Goal: Task Accomplishment & Management: Complete application form

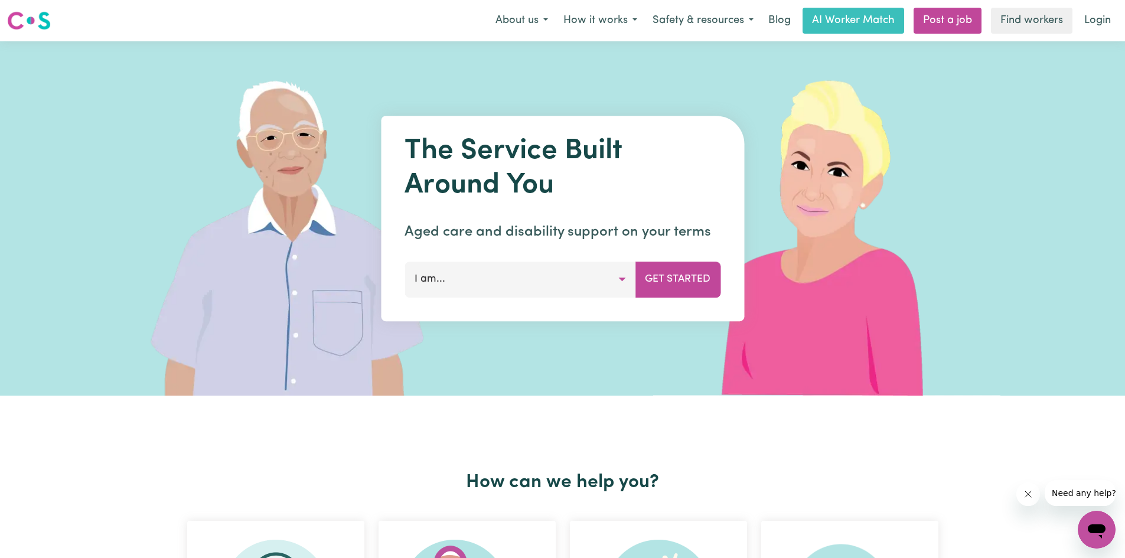
click at [504, 291] on button "I am..." at bounding box center [520, 279] width 231 height 35
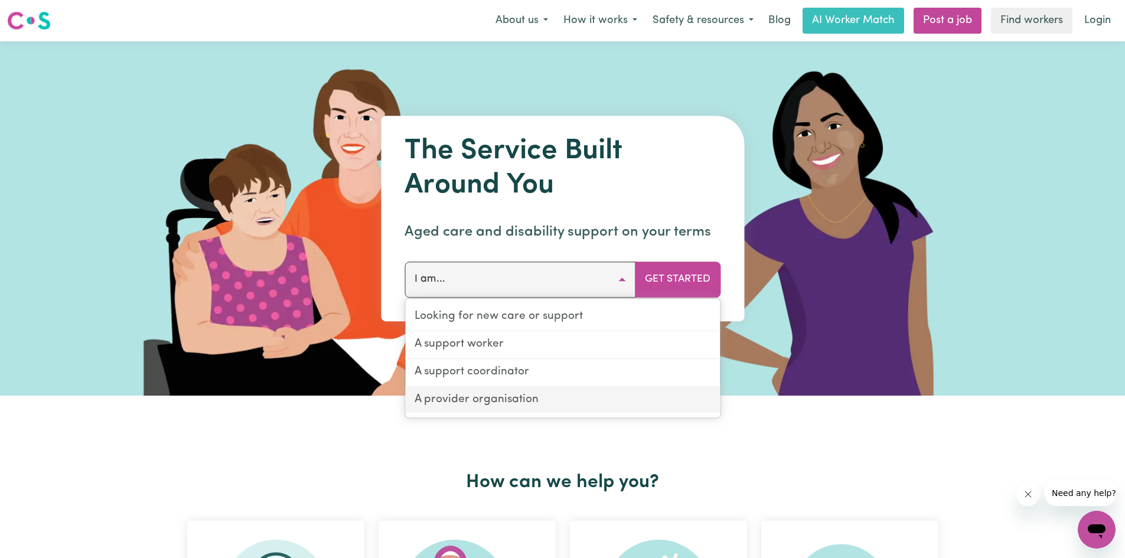
click at [553, 400] on link "A provider organisation" at bounding box center [562, 400] width 315 height 27
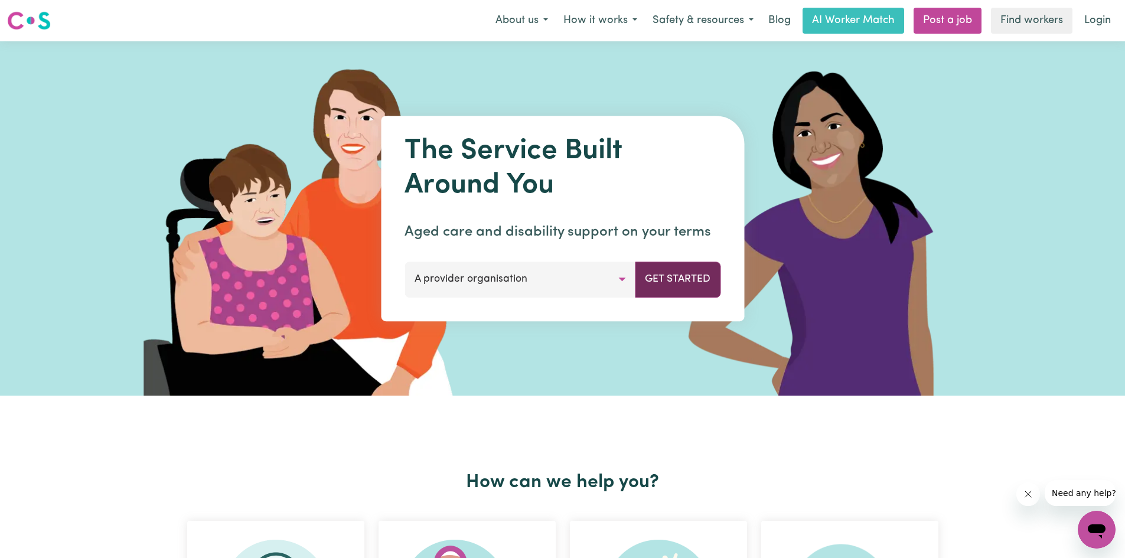
click at [689, 291] on button "Get Started" at bounding box center [678, 279] width 86 height 35
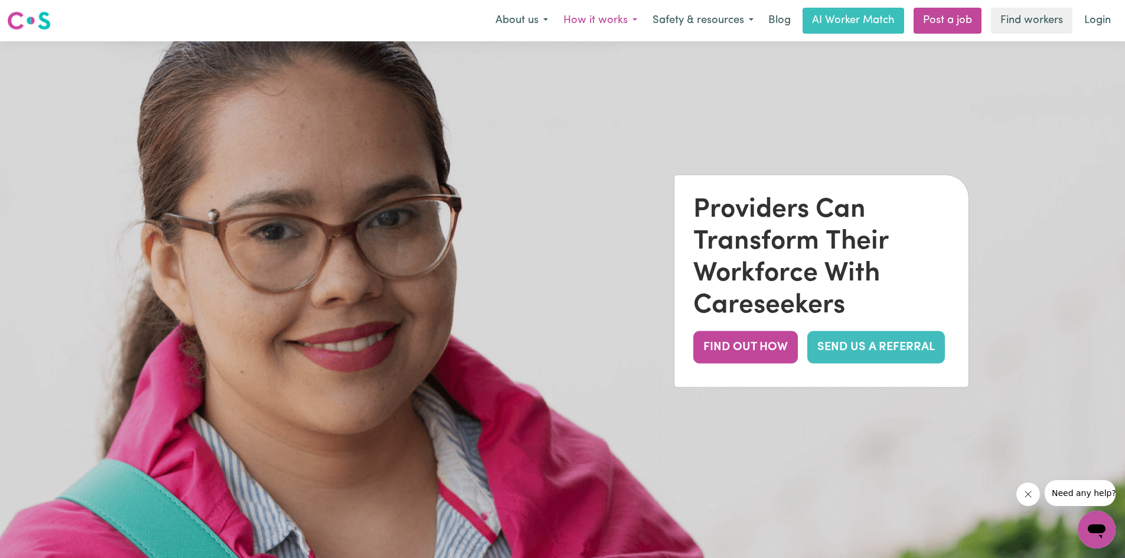
click at [626, 17] on button "How it works" at bounding box center [600, 20] width 89 height 25
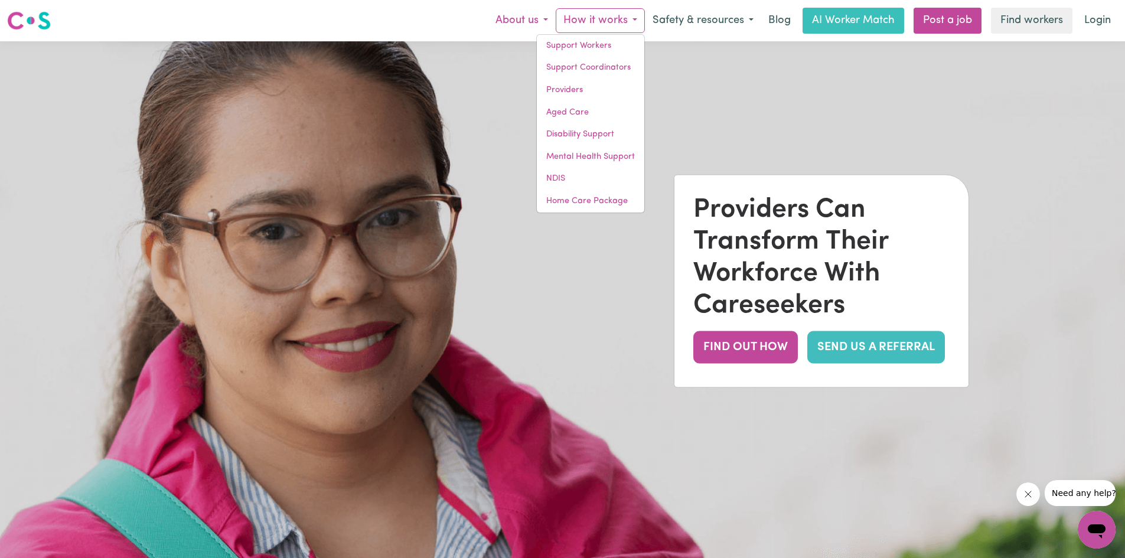
click at [520, 19] on button "About us" at bounding box center [522, 20] width 68 height 25
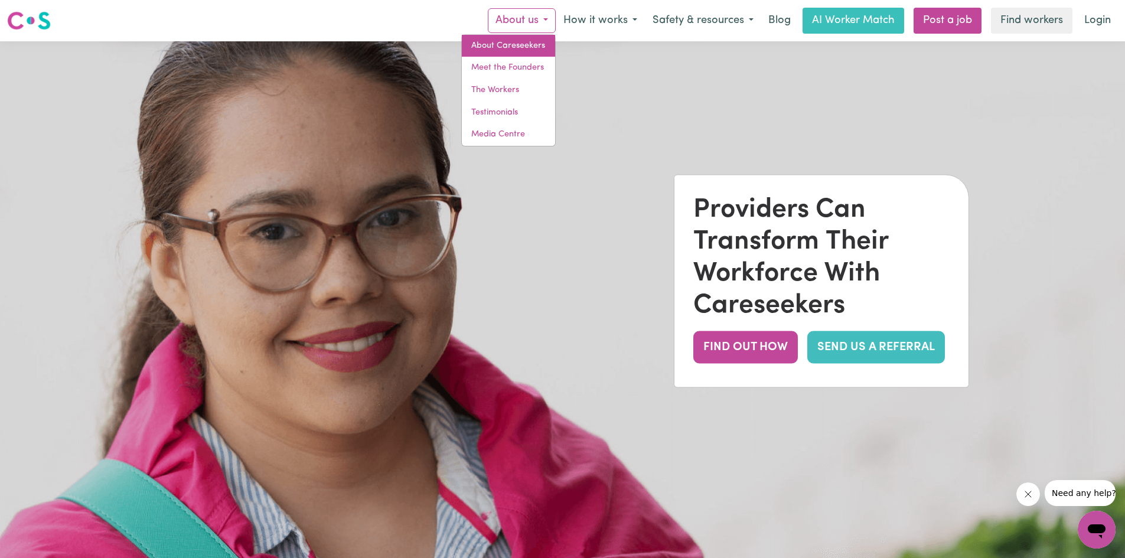
click at [529, 50] on link "About Careseekers" at bounding box center [508, 46] width 93 height 22
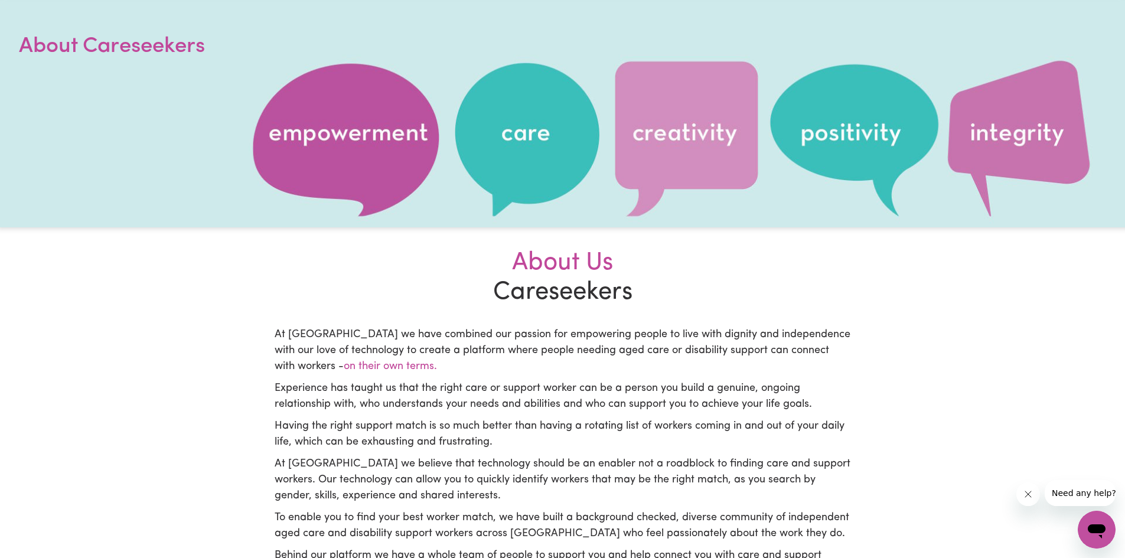
scroll to position [118, 0]
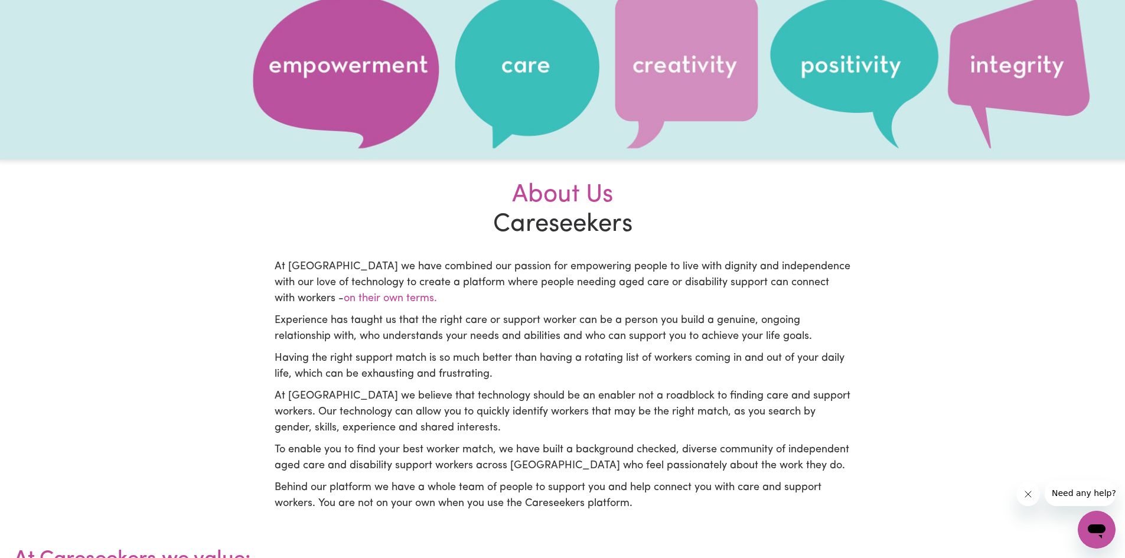
click at [471, 285] on p "At [GEOGRAPHIC_DATA] we have combined our passion for empowering people to live…" at bounding box center [563, 283] width 576 height 48
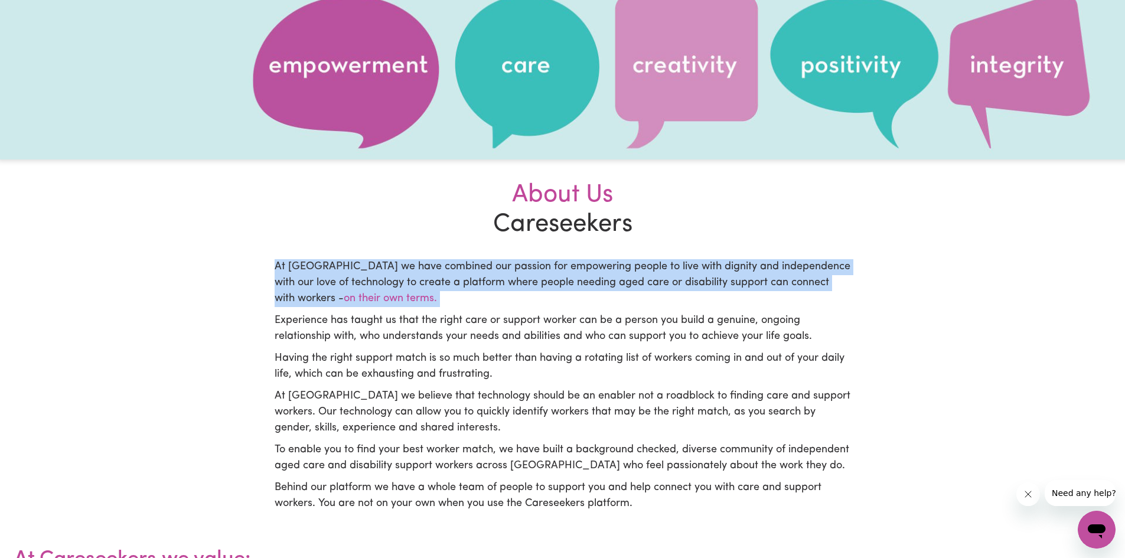
click at [471, 285] on p "At [GEOGRAPHIC_DATA] we have combined our passion for empowering people to live…" at bounding box center [563, 283] width 576 height 48
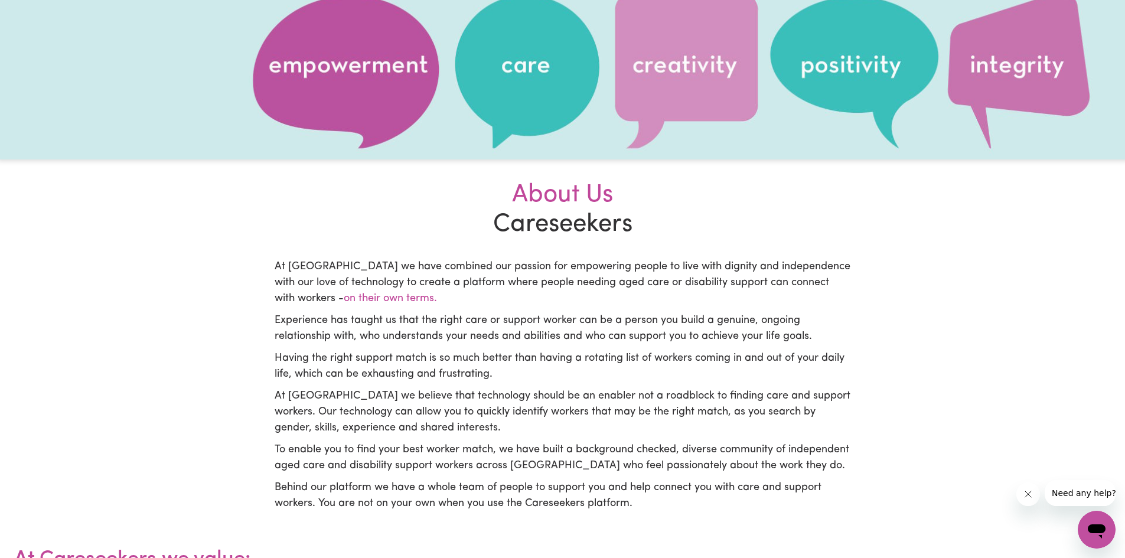
click at [520, 318] on p "Experience has taught us that the right care or support worker can be a person …" at bounding box center [563, 329] width 576 height 32
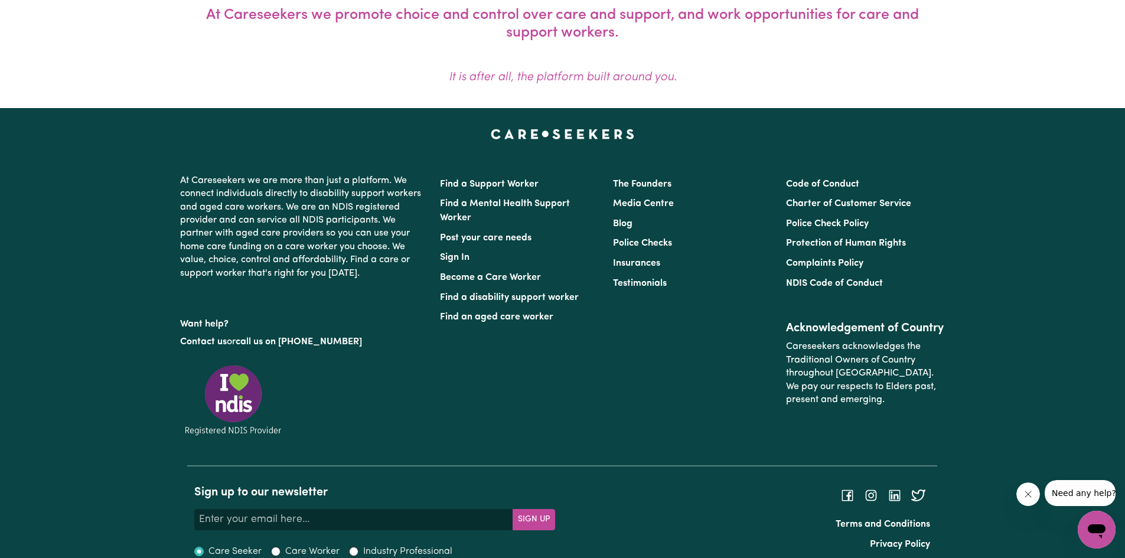
scroll to position [988, 0]
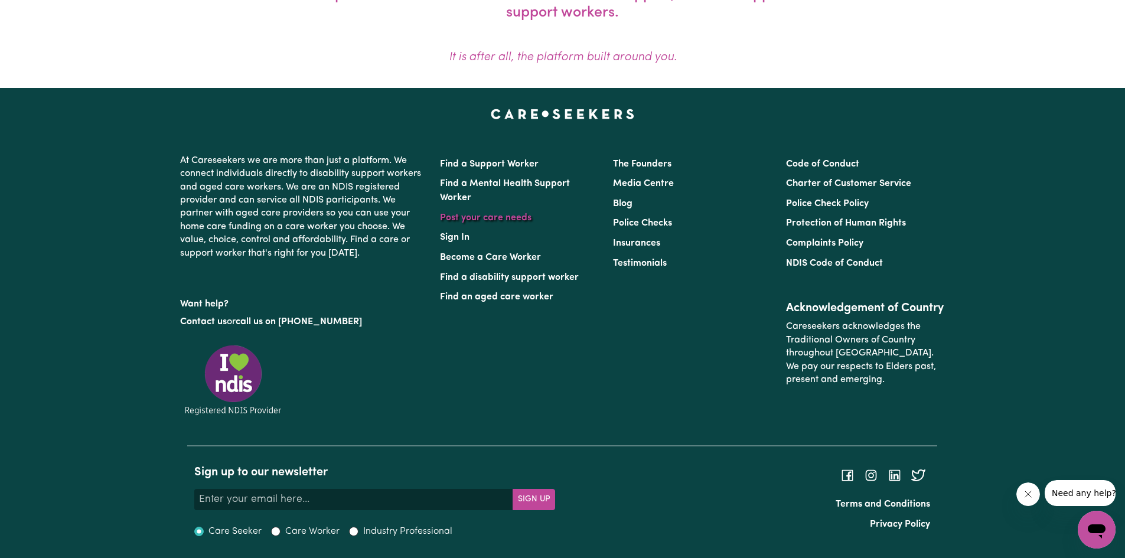
click at [500, 220] on link "Post your care needs" at bounding box center [486, 217] width 92 height 9
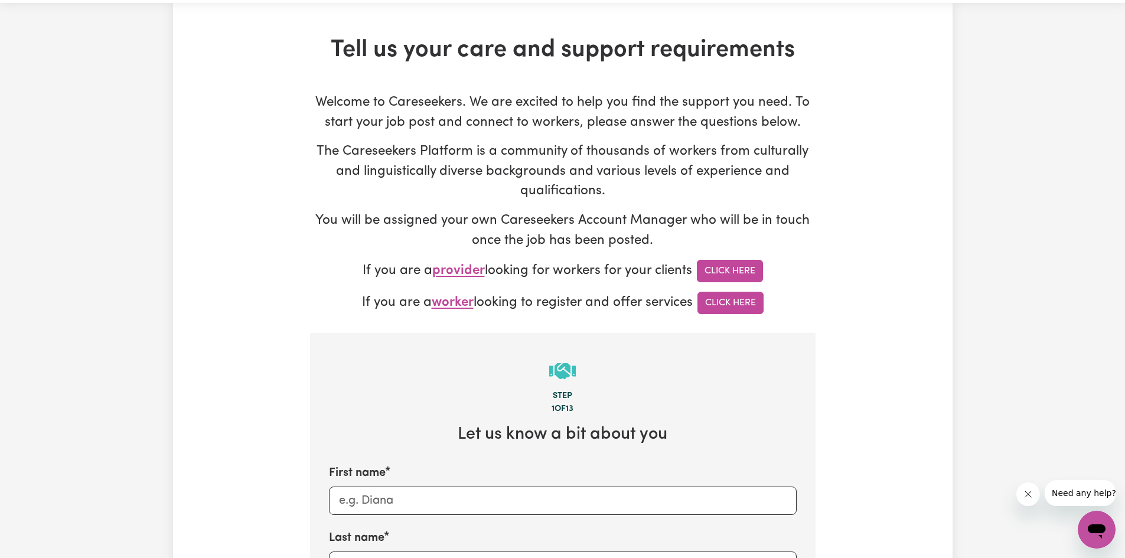
scroll to position [59, 0]
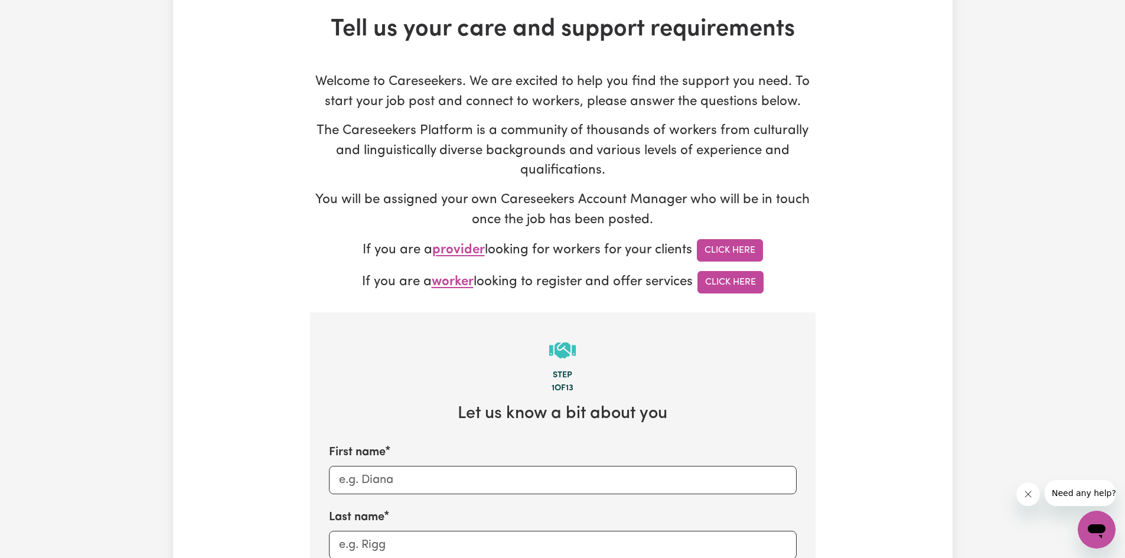
click at [543, 250] on p "If you are a provider looking for workers for your clients Click Here" at bounding box center [563, 250] width 506 height 22
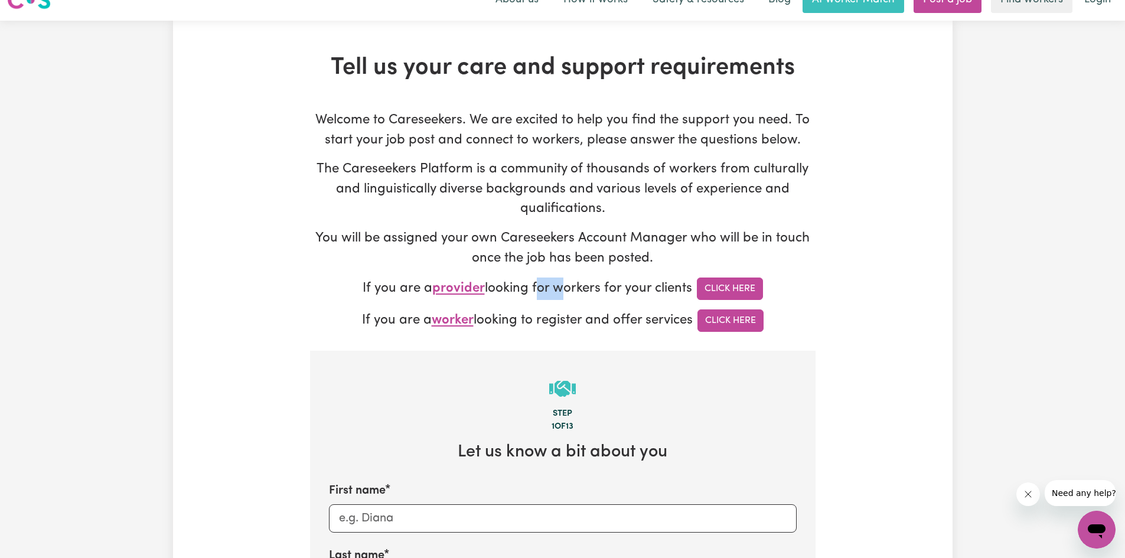
scroll to position [0, 0]
